Goal: Task Accomplishment & Management: Use online tool/utility

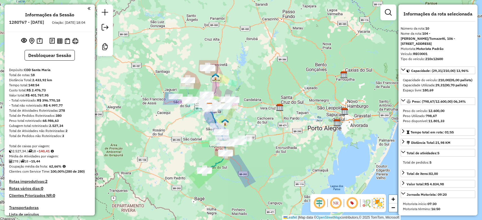
select select "*********"
click at [45, 153] on strong "140,41" at bounding box center [44, 151] width 11 height 4
copy strong "140,41"
click at [57, 164] on div "278 / 18 = 15,44" at bounding box center [49, 161] width 81 height 5
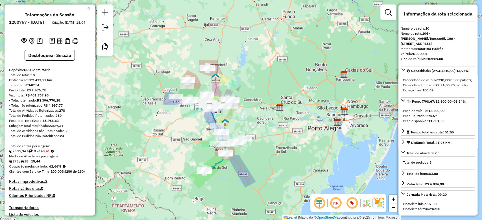
click at [56, 164] on div "278 / 18 = 15,44" at bounding box center [49, 161] width 81 height 5
click at [56, 169] on strong "62,66%" at bounding box center [55, 166] width 12 height 4
copy strong "62,66"
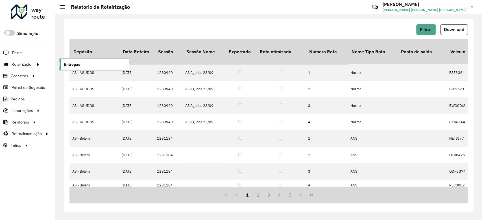
click at [74, 65] on span "Entregas" at bounding box center [72, 65] width 16 height 6
click at [103, 59] on ul "Entregas" at bounding box center [89, 65] width 71 height 12
click at [100, 63] on link "Entregas" at bounding box center [94, 64] width 69 height 11
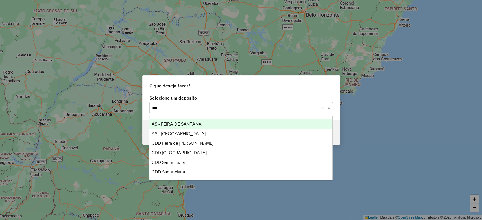
type input "****"
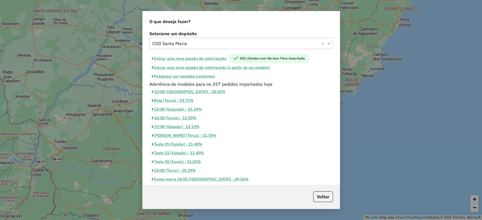
click at [196, 56] on button "Iniciar uma nova sessão de roteirização" at bounding box center [189, 59] width 80 height 10
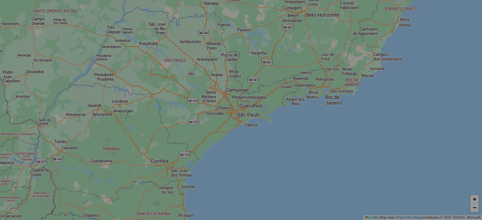
select select "*"
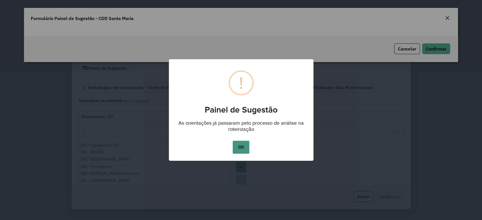
click at [243, 148] on button "OK" at bounding box center [241, 147] width 17 height 13
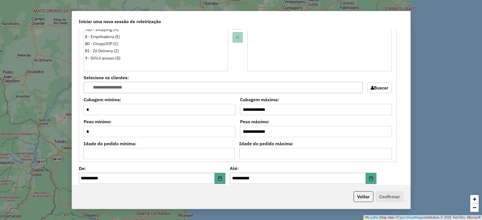
scroll to position [589, 0]
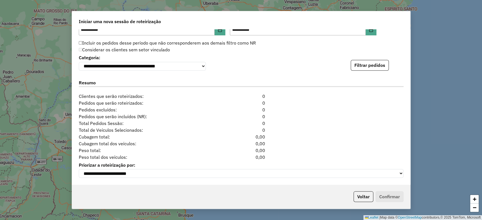
click at [374, 58] on div "**********" at bounding box center [241, 61] width 325 height 17
click at [372, 61] on button "Filtrar pedidos" at bounding box center [370, 65] width 38 height 11
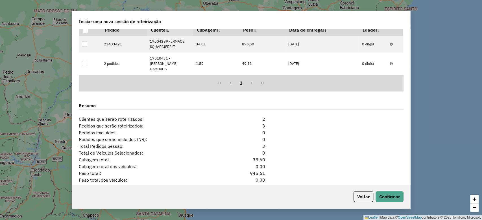
scroll to position [673, 0]
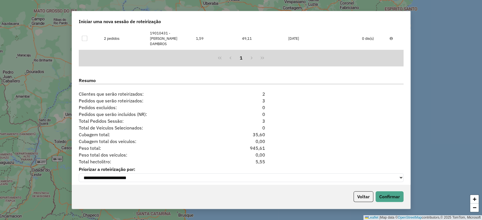
click at [257, 159] on div "5,55" at bounding box center [240, 161] width 55 height 7
click at [257, 160] on div "**********" at bounding box center [241, 106] width 338 height 155
copy div "5,55"
click at [257, 158] on div "5,55" at bounding box center [240, 161] width 55 height 7
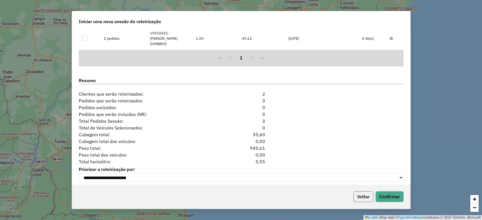
click at [355, 201] on button "Voltar" at bounding box center [363, 196] width 20 height 11
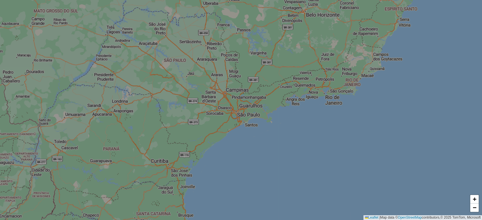
scroll to position [663, 0]
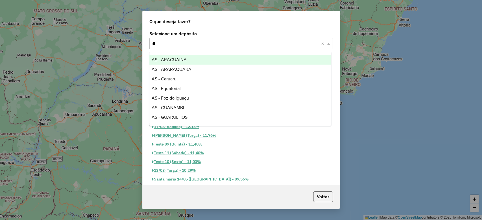
type input "*"
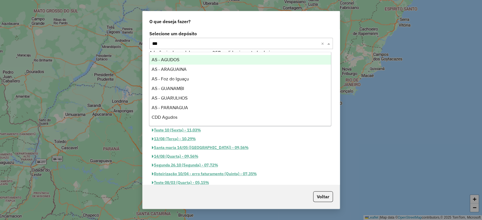
type input "****"
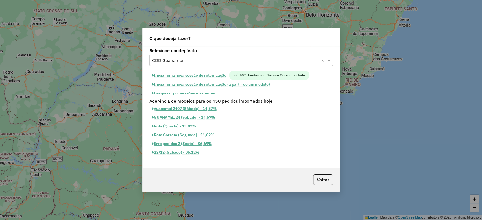
click at [226, 76] on button "Iniciar uma nova sessão de roteirização" at bounding box center [189, 76] width 80 height 10
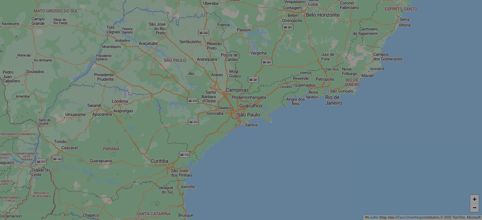
select select "*"
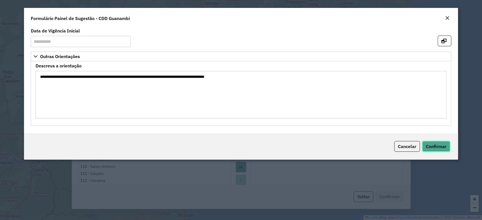
click at [432, 145] on span "Confirmar" at bounding box center [436, 147] width 21 height 6
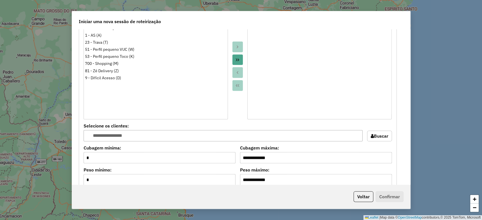
scroll to position [589, 0]
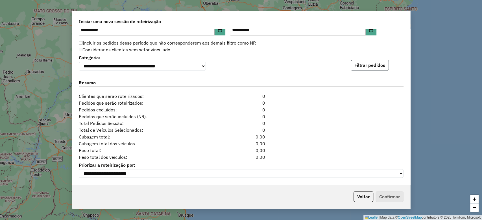
click at [376, 62] on button "Filtrar pedidos" at bounding box center [370, 65] width 38 height 11
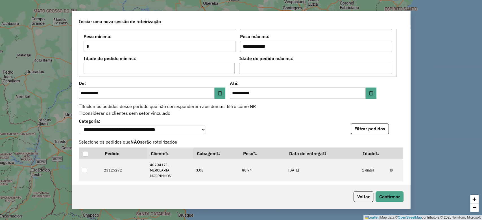
scroll to position [713, 0]
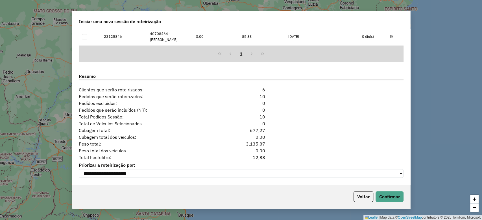
click at [260, 156] on div "12,88" at bounding box center [240, 157] width 55 height 7
copy div "12,88"
click at [358, 195] on button "Voltar" at bounding box center [363, 196] width 20 height 11
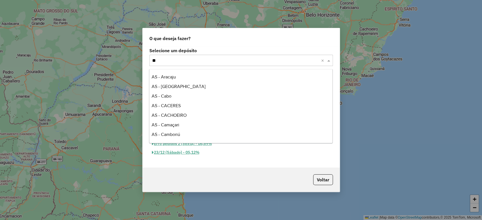
scroll to position [67, 0]
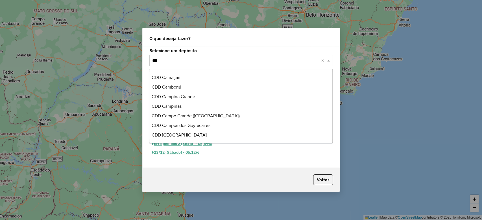
type input "****"
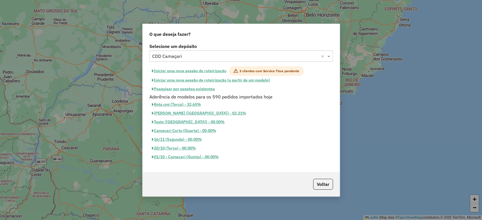
click at [192, 69] on button "Iniciar uma nova sessão de roteirização" at bounding box center [189, 71] width 80 height 10
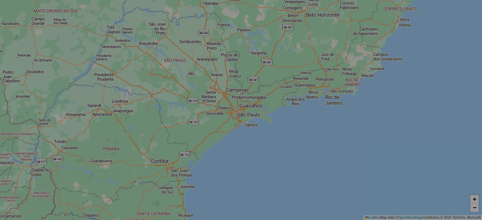
select select "*"
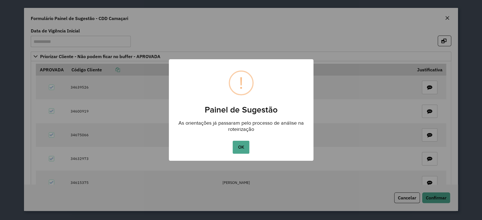
click at [246, 147] on button "OK" at bounding box center [241, 147] width 17 height 13
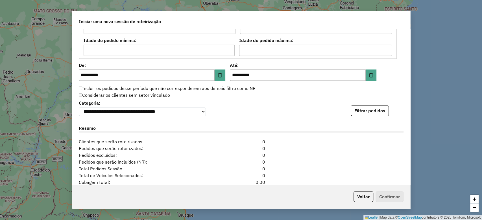
scroll to position [606, 0]
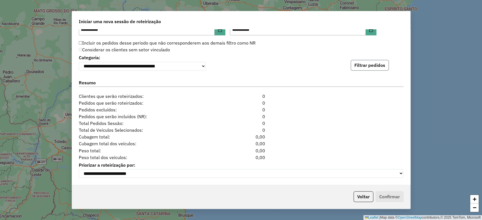
click at [377, 62] on button "Filtrar pedidos" at bounding box center [370, 65] width 38 height 11
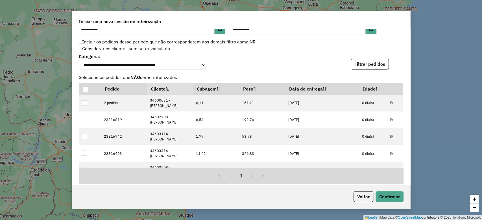
scroll to position [729, 0]
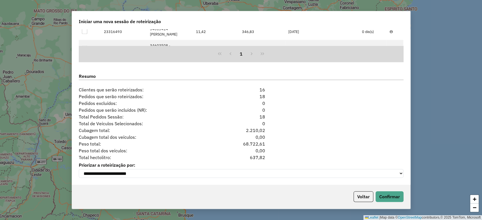
click at [262, 156] on div "637,82" at bounding box center [240, 157] width 55 height 7
copy div "637,82"
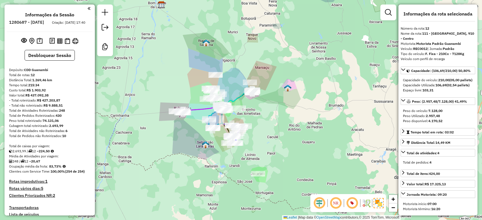
select select "**********"
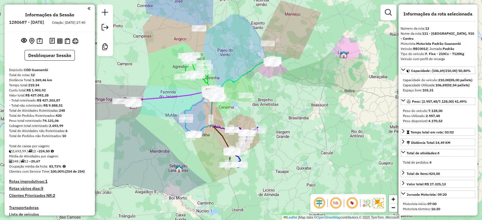
drag, startPoint x: 242, startPoint y: 84, endPoint x: 247, endPoint y: 58, distance: 26.7
click at [247, 58] on div "Janela de atendimento Grade de atendimento Capacidade Transportadoras Veículos …" at bounding box center [241, 110] width 482 height 220
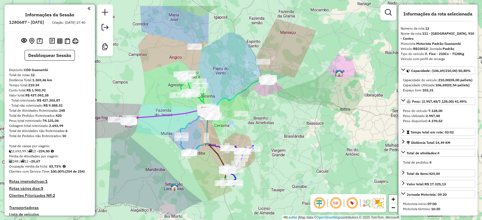
drag, startPoint x: 230, startPoint y: 28, endPoint x: 237, endPoint y: 104, distance: 76.8
click at [237, 104] on div "Janela de atendimento Grade de atendimento Capacidade Transportadoras Veículos …" at bounding box center [241, 110] width 482 height 220
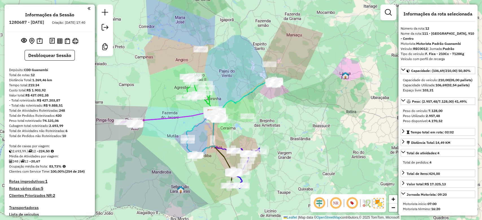
drag, startPoint x: 233, startPoint y: 94, endPoint x: 237, endPoint y: 96, distance: 5.2
click at [237, 96] on div "Janela de atendimento Grade de atendimento Capacidade Transportadoras Veículos …" at bounding box center [241, 110] width 482 height 220
click at [27, 191] on h4 "Rotas vários dias: 5" at bounding box center [49, 188] width 81 height 5
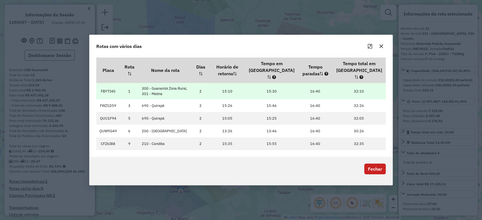
click at [106, 89] on td "FBY7I40" at bounding box center [108, 91] width 24 height 16
copy td "FBY7I40"
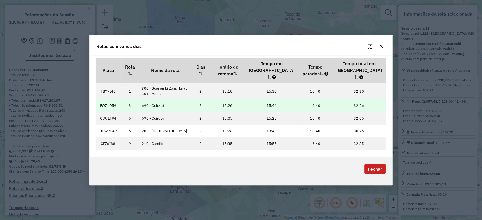
click at [111, 101] on td "FWZ1D59" at bounding box center [108, 105] width 24 height 13
copy td "FWZ1D59"
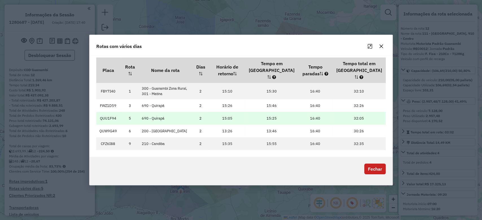
click at [109, 115] on td "QUU1F94" at bounding box center [108, 118] width 24 height 13
copy td "QUU1F94"
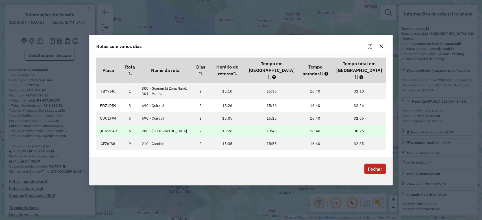
click at [110, 127] on td "QUW9G49" at bounding box center [108, 131] width 24 height 13
copy td "QUW9G49"
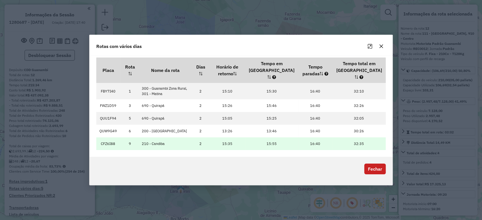
click at [107, 140] on td "CFZ6I88" at bounding box center [108, 143] width 24 height 13
copy td "CFZ6I88"
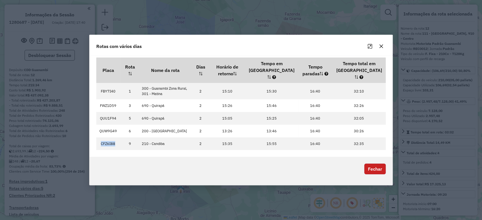
click at [372, 169] on button "Fechar" at bounding box center [374, 169] width 21 height 11
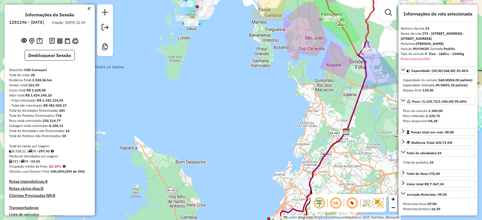
select select "*********"
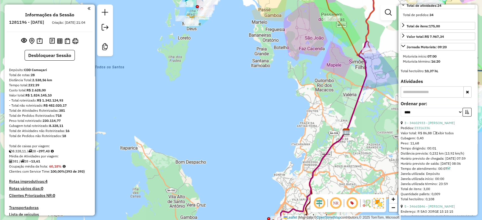
click at [43, 153] on strong "297,43" at bounding box center [44, 151] width 11 height 4
copy strong "297,43"
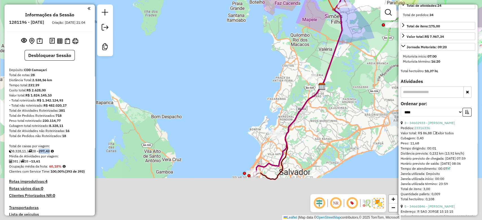
drag, startPoint x: 201, startPoint y: 98, endPoint x: 199, endPoint y: 91, distance: 7.6
click at [199, 92] on div "Janela de atendimento Grade de atendimento Capacidade Transportadoras Veículos …" at bounding box center [241, 110] width 482 height 220
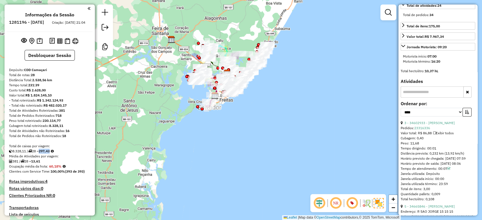
drag, startPoint x: 182, startPoint y: 69, endPoint x: 180, endPoint y: 80, distance: 11.5
click at [180, 80] on div "Janela de atendimento Grade de atendimento Capacidade Transportadoras Veículos …" at bounding box center [241, 110] width 482 height 220
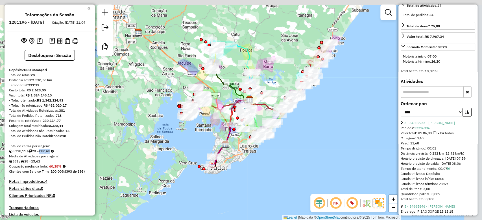
drag, startPoint x: 206, startPoint y: 73, endPoint x: 185, endPoint y: 87, distance: 24.4
click at [190, 86] on div "Rota 24 - Placa JCY1A99 34601248 - BIANCA LAISE VERCOSA Janela de atendimento G…" at bounding box center [241, 110] width 482 height 220
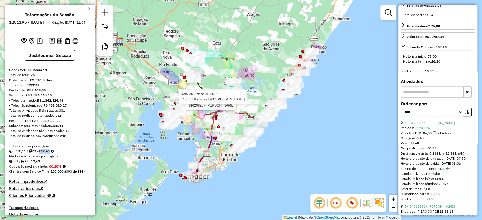
drag, startPoint x: 175, startPoint y: 70, endPoint x: 169, endPoint y: 72, distance: 5.8
click at [169, 72] on div "Rota 24 - Placa JCY1A99 34601248 - BIANCA LAISE VERCOSA Rota 24 - Placa JCY1A99…" at bounding box center [241, 110] width 482 height 220
drag, startPoint x: 141, startPoint y: 110, endPoint x: 151, endPoint y: 90, distance: 22.2
click at [151, 90] on div "Rota 24 - Placa JCY1A99 34601248 - BIANCA LAISE VERCOSA Rota 24 - Placa JCY1A99…" at bounding box center [241, 110] width 482 height 220
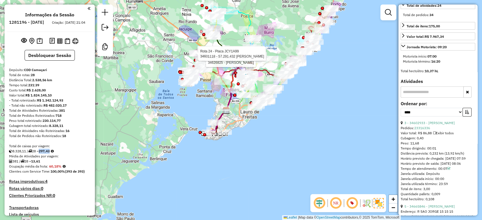
click at [154, 105] on div "Rota 24 - Placa JCY1A99 34601248 - BIANCA LAISE VERCOSA Rota 24 - Placa JCY1A99…" at bounding box center [241, 110] width 482 height 220
click at [208, 113] on div "Rota 24 - Placa JCY1A99 34601248 - BIANCA LAISE VERCOSA Rota 24 - Placa JCY1A99…" at bounding box center [241, 110] width 482 height 220
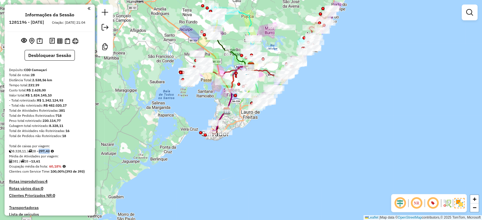
drag, startPoint x: 203, startPoint y: 104, endPoint x: 196, endPoint y: 121, distance: 19.0
click at [196, 121] on div "Janela de atendimento Grade de atendimento Capacidade Transportadoras Veículos …" at bounding box center [241, 110] width 482 height 220
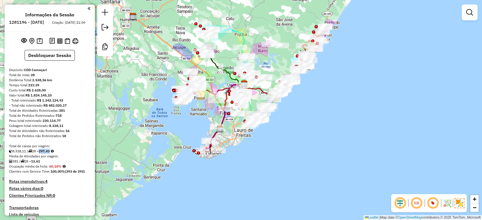
drag, startPoint x: 147, startPoint y: 93, endPoint x: 143, endPoint y: 88, distance: 5.7
click at [147, 94] on div "Janela de atendimento Grade de atendimento Capacidade Transportadoras Veículos …" at bounding box center [241, 110] width 482 height 220
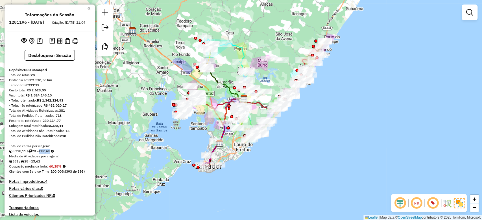
drag, startPoint x: 277, startPoint y: 80, endPoint x: 264, endPoint y: 97, distance: 21.4
click at [264, 97] on div "Janela de atendimento Grade de atendimento Capacidade Transportadoras Veículos …" at bounding box center [241, 110] width 482 height 220
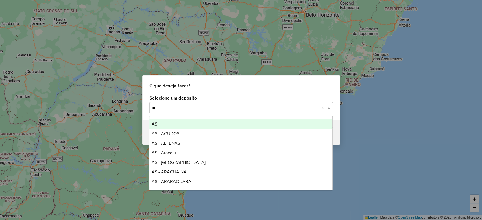
type input "***"
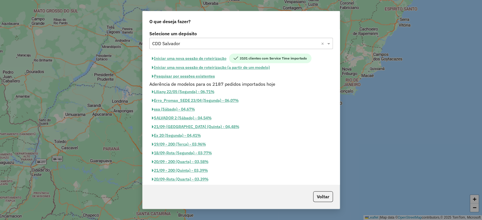
click at [212, 56] on button "Iniciar uma nova sessão de roteirização" at bounding box center [189, 59] width 80 height 10
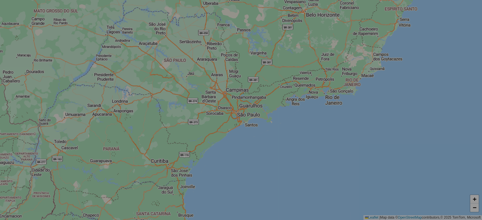
select select "*"
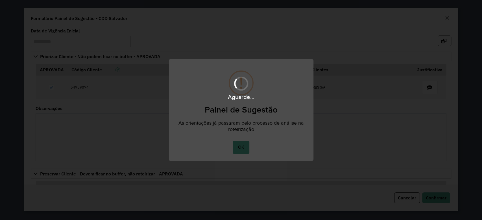
click at [243, 0] on body "**********" at bounding box center [241, 0] width 482 height 0
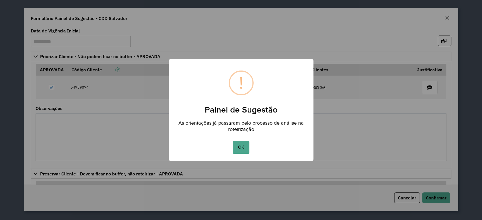
click at [243, 147] on button "OK" at bounding box center [241, 147] width 17 height 13
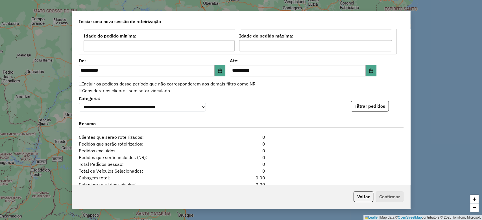
scroll to position [606, 0]
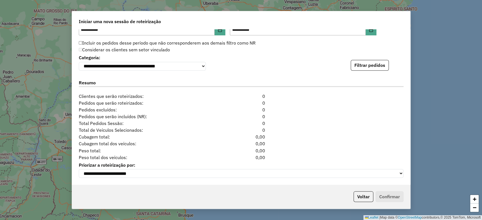
click at [380, 73] on div "**********" at bounding box center [241, 106] width 338 height 155
click at [379, 69] on button "Filtrar pedidos" at bounding box center [370, 65] width 38 height 11
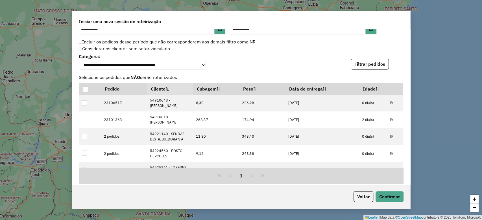
scroll to position [729, 0]
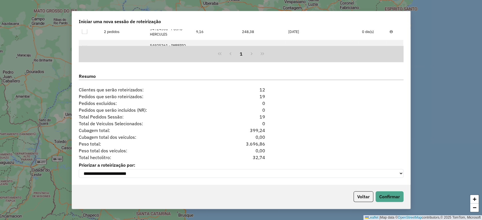
click at [260, 157] on div "32,74" at bounding box center [240, 157] width 55 height 7
copy div "32,74"
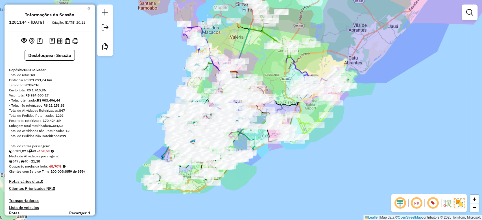
drag, startPoint x: 268, startPoint y: 78, endPoint x: 259, endPoint y: 165, distance: 86.9
click at [274, 71] on div "Janela de atendimento Grade de atendimento Capacidade Transportadoras Veículos …" at bounding box center [241, 110] width 482 height 220
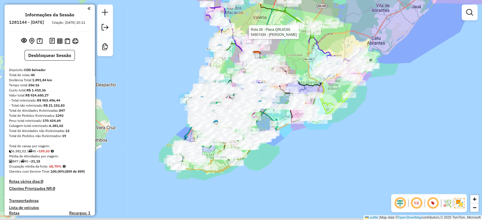
drag, startPoint x: 286, startPoint y: 147, endPoint x: 292, endPoint y: 142, distance: 7.2
click at [292, 142] on div "Rota 28 - Placa QRL6C65 54907434 - JOSÉ CARLOS DE JESUS Janela de atendimento G…" at bounding box center [241, 110] width 482 height 220
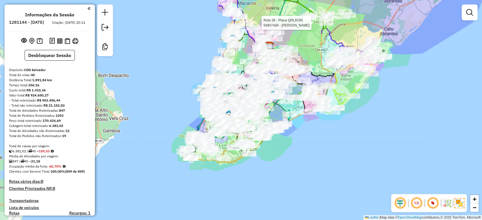
drag, startPoint x: 271, startPoint y: 161, endPoint x: 281, endPoint y: 155, distance: 12.5
click at [281, 155] on div "Rota 28 - Placa QRL6C65 54907434 - JOSÉ CARLOS DE JESUS Janela de atendimento G…" at bounding box center [241, 110] width 482 height 220
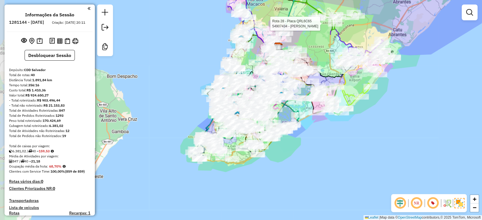
drag, startPoint x: 281, startPoint y: 154, endPoint x: 287, endPoint y: 157, distance: 6.1
click at [287, 157] on div "Rota 28 - Placa QRL6C65 54907434 - JOSÉ CARLOS DE JESUS Janela de atendimento G…" at bounding box center [241, 110] width 482 height 220
click at [40, 44] on img at bounding box center [40, 41] width 6 height 6
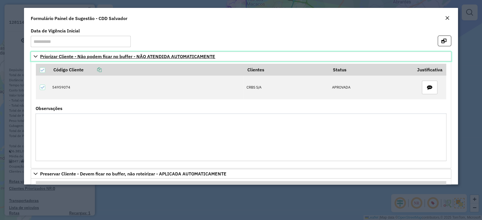
click at [106, 55] on span "Priorizar Cliente - Não podem ficar no buffer - NÃO ATENDIDA AUTOMATICAMENTE" at bounding box center [127, 56] width 175 height 5
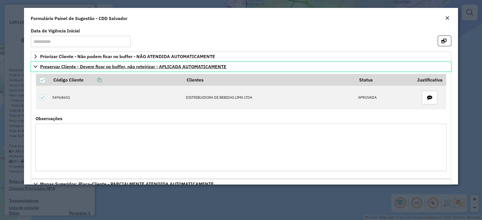
click at [103, 64] on span "Preservar Cliente - Devem ficar no buffer, não roteirizar - APLICADA AUTOMATICA…" at bounding box center [133, 66] width 186 height 5
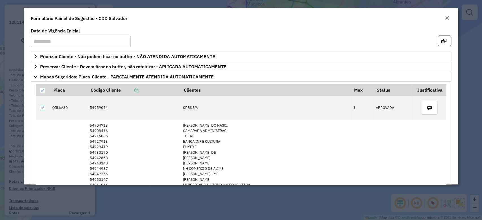
click at [447, 16] on div "Close" at bounding box center [447, 18] width 5 height 7
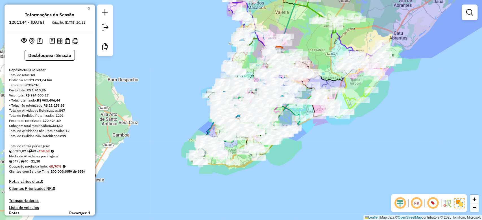
drag, startPoint x: 154, startPoint y: 89, endPoint x: 156, endPoint y: 107, distance: 17.8
click at [156, 106] on div "Janela de atendimento Grade de atendimento Capacidade Transportadoras Veículos …" at bounding box center [241, 110] width 482 height 220
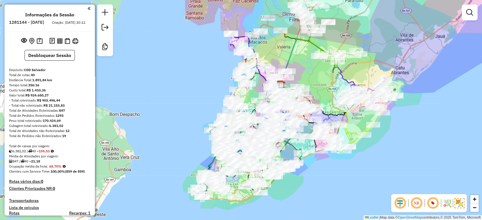
drag, startPoint x: 181, startPoint y: 109, endPoint x: 178, endPoint y: 144, distance: 35.1
click at [178, 144] on div "Janela de atendimento Grade de atendimento Capacidade Transportadoras Veículos …" at bounding box center [241, 110] width 482 height 220
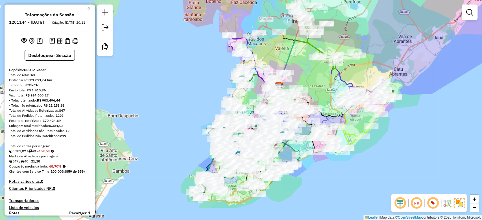
drag, startPoint x: 195, startPoint y: 82, endPoint x: 200, endPoint y: 29, distance: 53.3
click at [200, 29] on div "Janela de atendimento Grade de atendimento Capacidade Transportadoras Veículos …" at bounding box center [241, 110] width 482 height 220
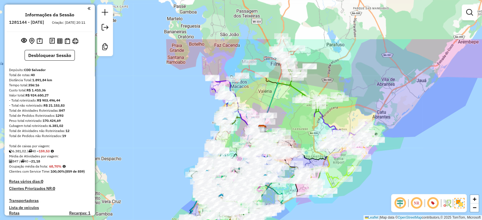
drag, startPoint x: 287, startPoint y: 43, endPoint x: 267, endPoint y: 92, distance: 52.9
click at [267, 92] on div "Janela de atendimento Grade de atendimento Capacidade Transportadoras Veículos …" at bounding box center [241, 110] width 482 height 220
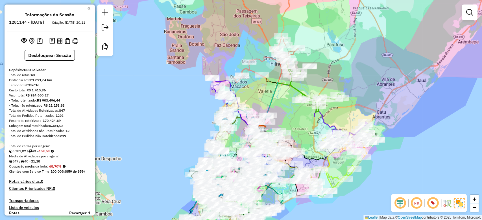
click at [264, 58] on icon at bounding box center [265, 79] width 65 height 87
select select "**********"
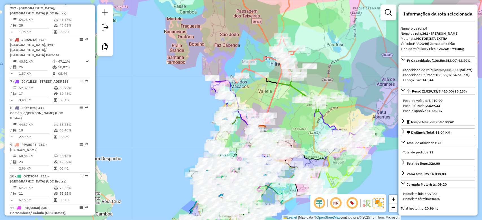
scroll to position [502, 0]
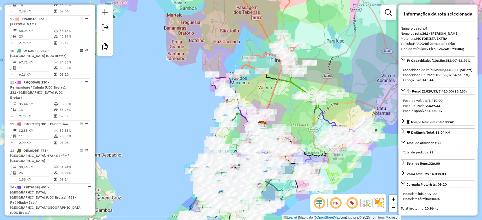
drag, startPoint x: 261, startPoint y: 55, endPoint x: 263, endPoint y: 44, distance: 10.9
click at [263, 44] on icon at bounding box center [265, 76] width 65 height 87
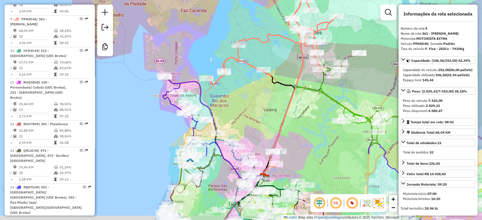
drag, startPoint x: 279, startPoint y: 111, endPoint x: 281, endPoint y: 101, distance: 10.6
click at [281, 101] on div "Janela de atendimento Grade de atendimento Capacidade Transportadoras Veículos …" at bounding box center [241, 110] width 482 height 220
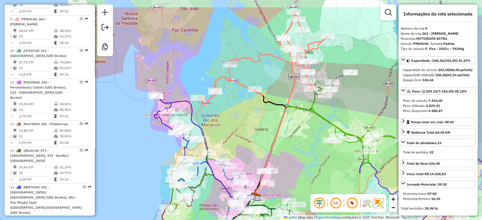
drag, startPoint x: 275, startPoint y: 93, endPoint x: 237, endPoint y: 102, distance: 38.8
click at [240, 104] on div "Janela de atendimento Grade de atendimento Capacidade Transportadoras Veículos …" at bounding box center [241, 110] width 482 height 220
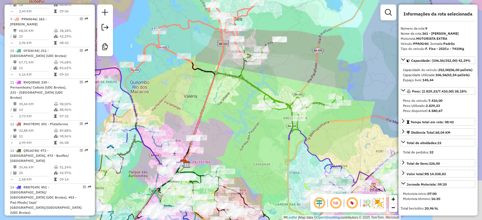
click at [169, 67] on div "Janela de atendimento Grade de atendimento Capacidade Transportadoras Veículos …" at bounding box center [241, 110] width 482 height 220
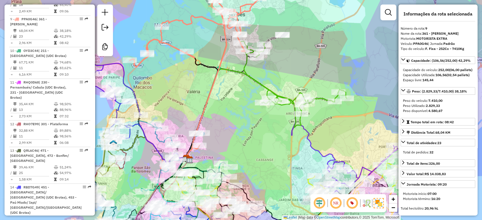
drag, startPoint x: 213, startPoint y: 110, endPoint x: 202, endPoint y: 80, distance: 32.1
click at [232, 82] on div "Janela de atendimento Grade de atendimento Capacidade Transportadoras Veículos …" at bounding box center [241, 110] width 482 height 220
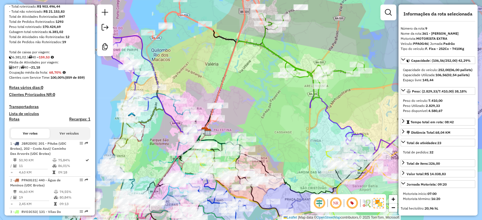
scroll to position [38, 0]
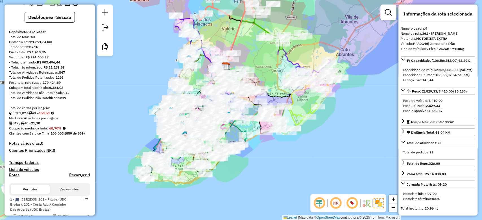
drag, startPoint x: 257, startPoint y: 114, endPoint x: 267, endPoint y: 85, distance: 30.8
click at [270, 63] on div "Janela de atendimento Grade de atendimento Capacidade Transportadoras Veículos …" at bounding box center [241, 110] width 482 height 220
drag, startPoint x: 263, startPoint y: 152, endPoint x: 292, endPoint y: 123, distance: 40.5
click at [291, 127] on div "Rota 4 - Placa OYE9F91 54904329 - RESTAURANTE WINNER S Janela de atendimento Gr…" at bounding box center [241, 110] width 482 height 220
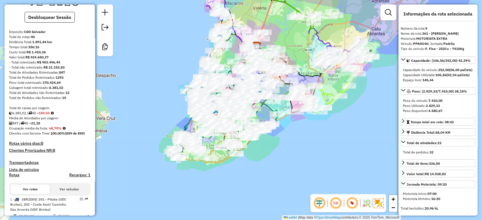
drag, startPoint x: 269, startPoint y: 167, endPoint x: 272, endPoint y: 194, distance: 26.8
click at [272, 194] on div "Janela de atendimento Grade de atendimento Capacidade Transportadoras Veículos …" at bounding box center [241, 110] width 482 height 220
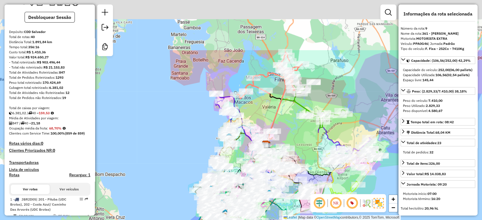
drag, startPoint x: 256, startPoint y: 44, endPoint x: 261, endPoint y: 118, distance: 73.6
click at [261, 118] on div "Janela de atendimento Grade de atendimento Capacidade Transportadoras Veículos …" at bounding box center [241, 110] width 482 height 220
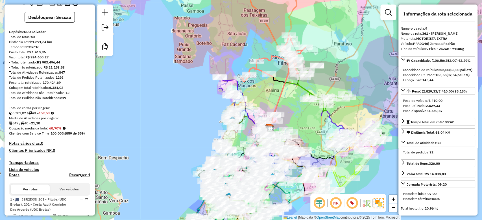
drag, startPoint x: 259, startPoint y: 106, endPoint x: 270, endPoint y: 52, distance: 54.9
click at [270, 52] on div "Janela de atendimento Grade de atendimento Capacidade Transportadoras Veículos …" at bounding box center [241, 110] width 482 height 220
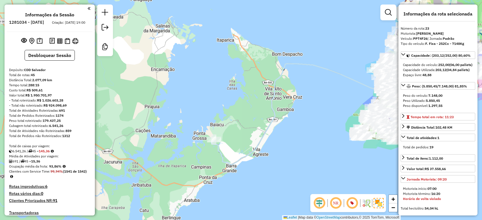
select select "*********"
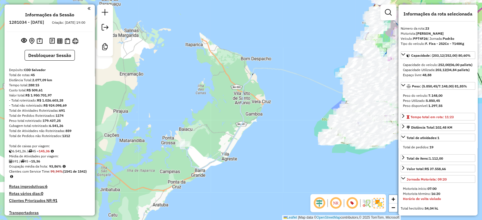
drag, startPoint x: 298, startPoint y: 99, endPoint x: 210, endPoint y: 101, distance: 87.8
click at [210, 101] on div "Janela de atendimento Grade de atendimento Capacidade Transportadoras Veículos …" at bounding box center [241, 110] width 482 height 220
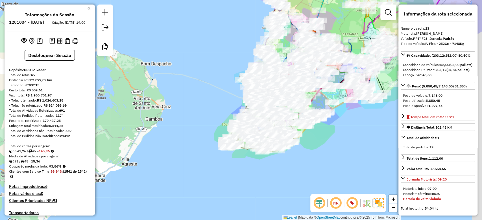
drag, startPoint x: 352, startPoint y: 123, endPoint x: 329, endPoint y: 159, distance: 42.6
click at [331, 130] on div "Janela de atendimento Grade de atendimento Capacidade Transportadoras Veículos …" at bounding box center [241, 110] width 482 height 220
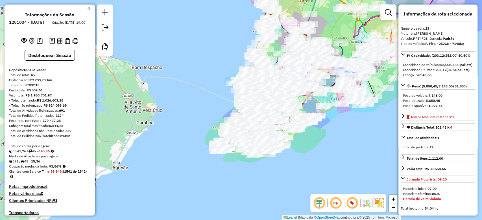
click at [338, 204] on em at bounding box center [336, 203] width 14 height 14
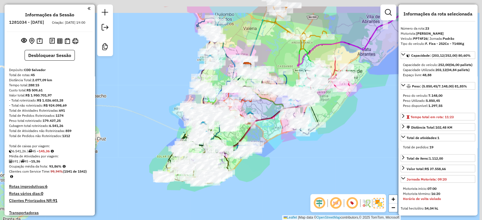
drag, startPoint x: 336, startPoint y: 146, endPoint x: 275, endPoint y: 178, distance: 69.0
click at [275, 178] on div "Janela de atendimento Grade de atendimento Capacidade Transportadoras Veículos …" at bounding box center [241, 110] width 482 height 220
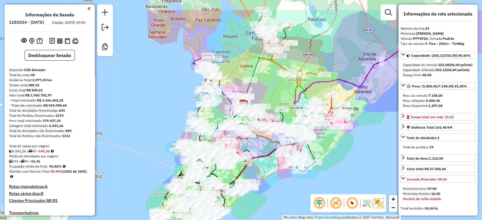
drag, startPoint x: 243, startPoint y: 51, endPoint x: 244, endPoint y: 75, distance: 24.3
click at [244, 75] on div "Rota 40 - Placa CRW3S13 54968541 - LUCIANO BRITO DA SILVA Janela de atendimento…" at bounding box center [241, 110] width 482 height 220
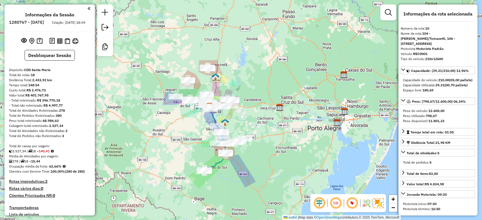
select select "*********"
drag, startPoint x: 262, startPoint y: 189, endPoint x: 292, endPoint y: 167, distance: 36.9
click at [292, 167] on div "Janela de atendimento Grade de atendimento Capacidade Transportadoras Veículos …" at bounding box center [241, 110] width 482 height 220
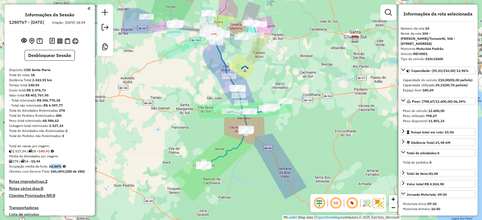
drag, startPoint x: 235, startPoint y: 163, endPoint x: 247, endPoint y: 162, distance: 12.5
click at [247, 162] on div "Janela de atendimento Grade de atendimento Capacidade Transportadoras Veículos …" at bounding box center [241, 110] width 482 height 220
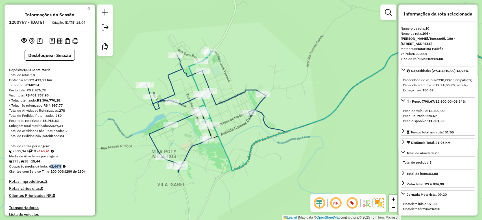
click at [187, 152] on icon at bounding box center [207, 114] width 120 height 118
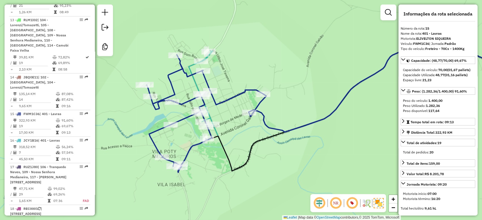
scroll to position [745, 0]
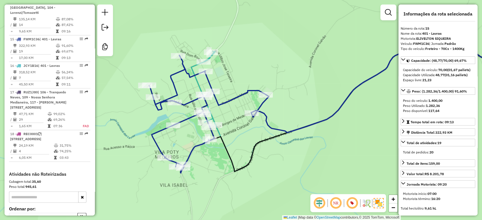
click at [250, 131] on div "Janela de atendimento Grade de atendimento Capacidade Transportadoras Veículos …" at bounding box center [241, 110] width 482 height 220
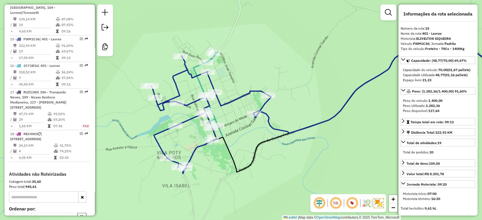
click at [215, 60] on div "Janela de atendimento Grade de atendimento Capacidade Transportadoras Veículos …" at bounding box center [241, 110] width 482 height 220
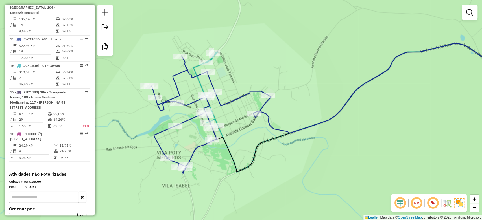
click at [214, 58] on icon at bounding box center [205, 89] width 24 height 74
select select "*********"
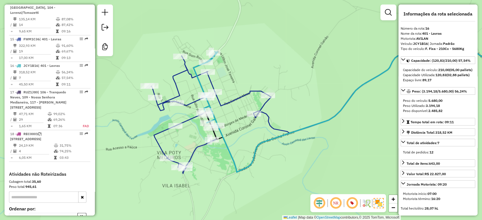
scroll to position [768, 0]
